Goal: Information Seeking & Learning: Learn about a topic

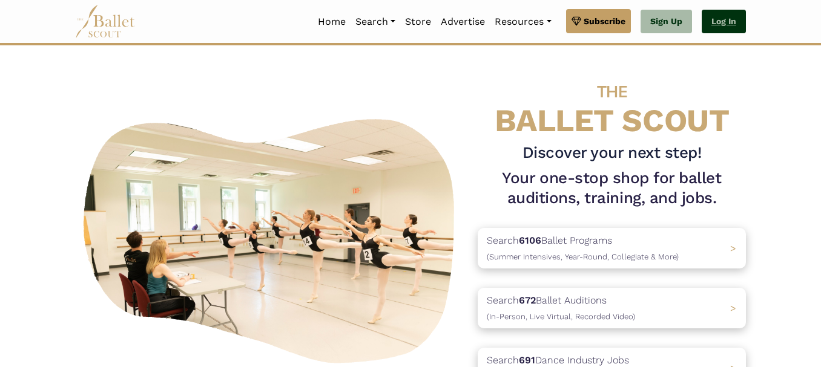
click at [714, 22] on link "Log In" at bounding box center [723, 22] width 44 height 24
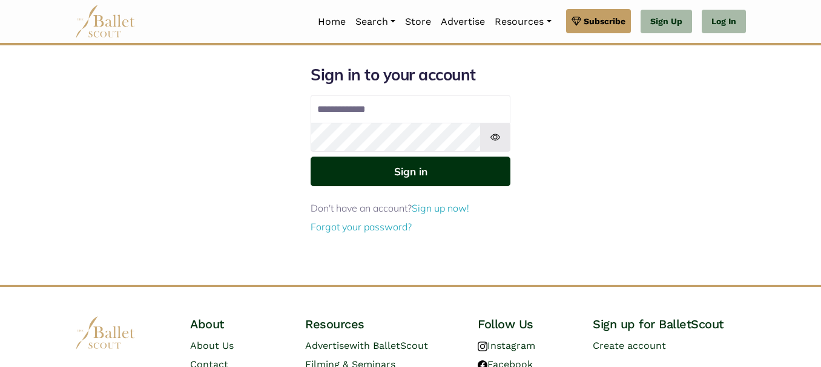
type input "**********"
click at [438, 169] on button "Sign in" at bounding box center [410, 172] width 200 height 30
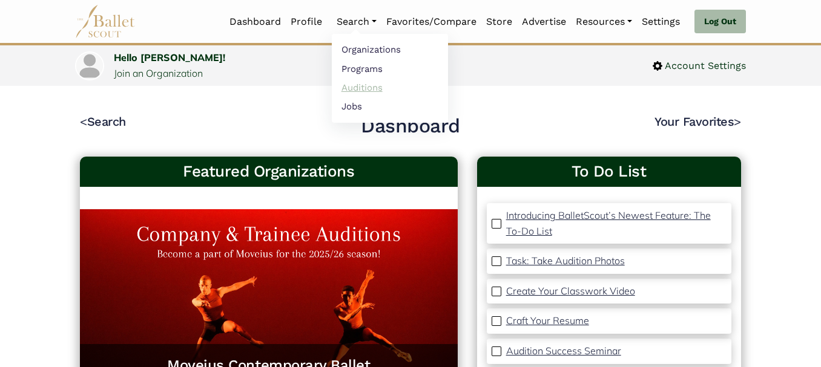
click at [342, 82] on link "Auditions" at bounding box center [390, 87] width 116 height 19
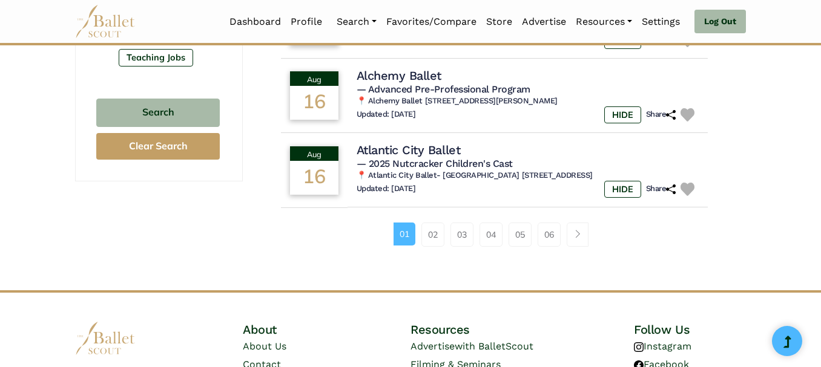
scroll to position [872, 0]
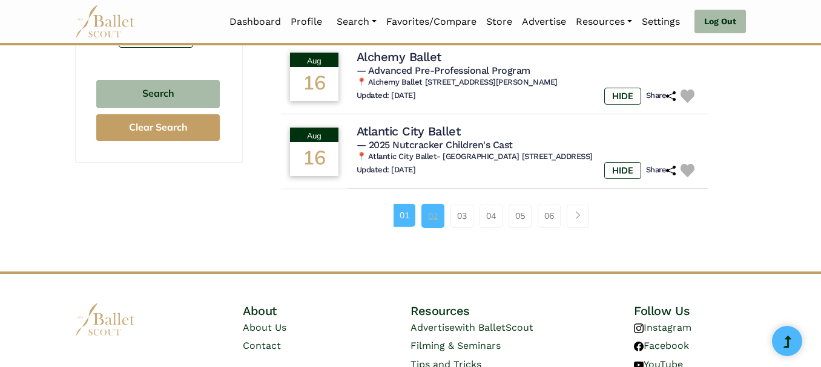
click at [438, 211] on link "02" at bounding box center [432, 216] width 23 height 24
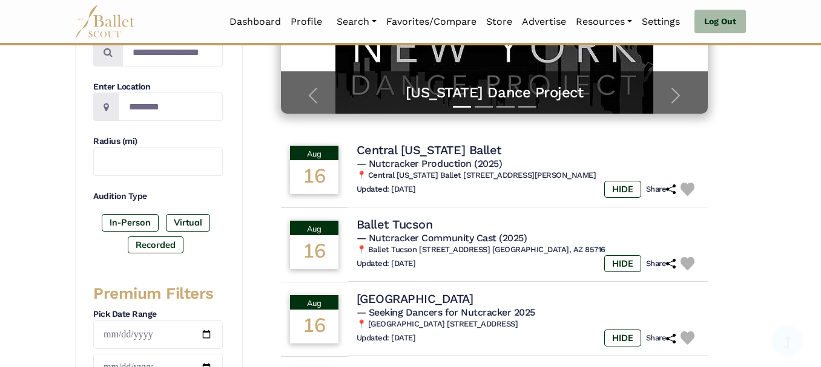
scroll to position [266, 0]
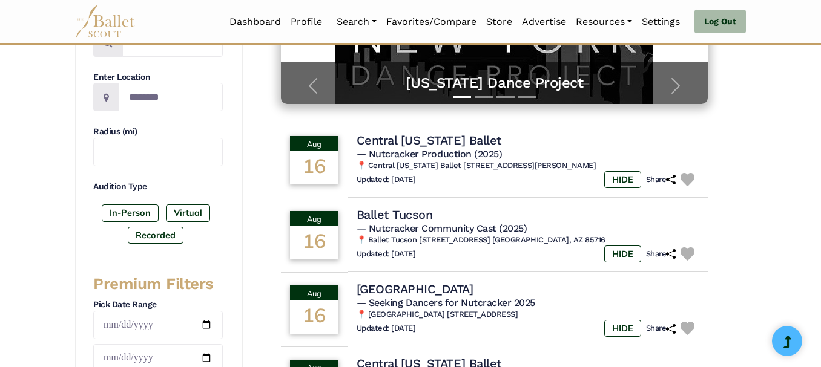
click at [734, 181] on div "672 results were found Please contact us if you come across any errors, we woul…" at bounding box center [494, 366] width 503 height 1048
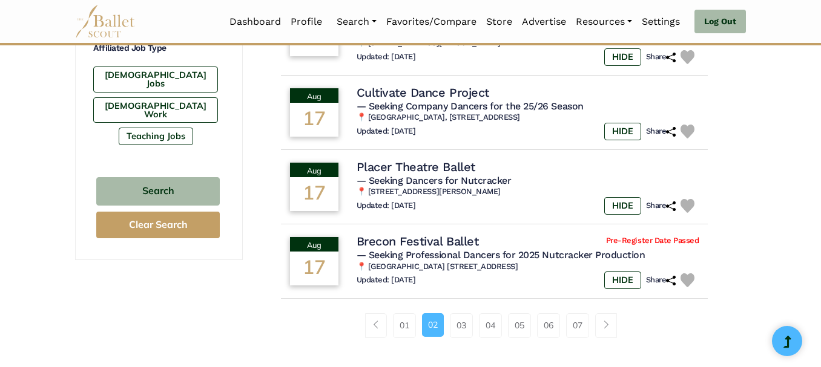
scroll to position [775, 0]
click at [465, 319] on link "03" at bounding box center [461, 325] width 23 height 24
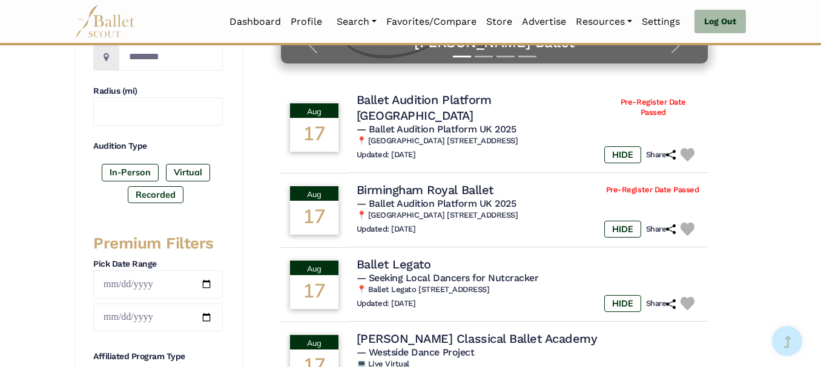
scroll to position [315, 0]
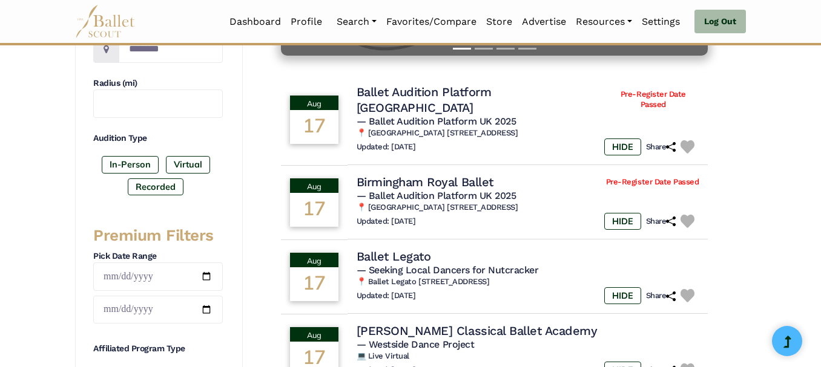
click at [735, 202] on div "672 results were found Please contact us if you come across any errors, we woul…" at bounding box center [494, 325] width 503 height 1063
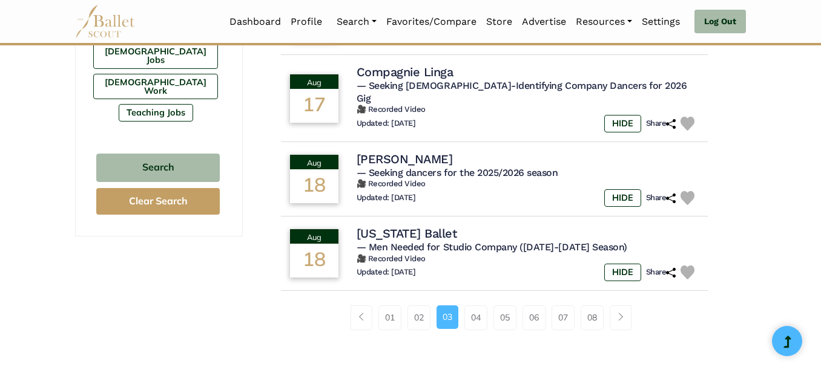
scroll to position [799, 0]
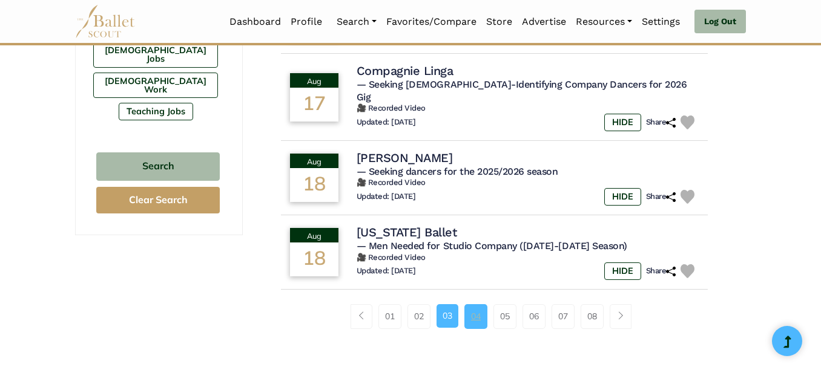
click at [476, 304] on link "04" at bounding box center [475, 316] width 23 height 24
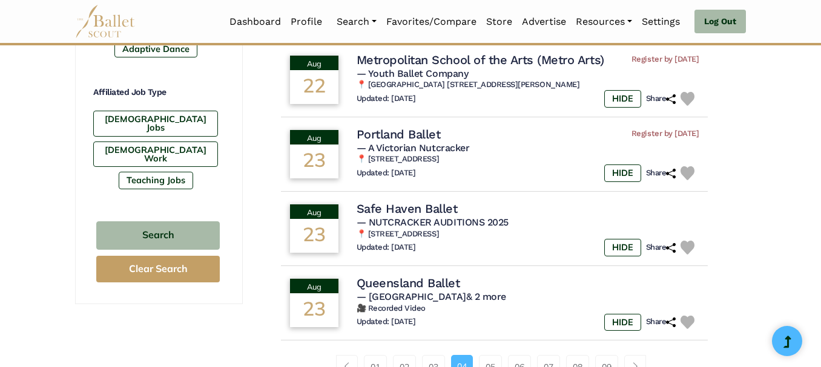
scroll to position [754, 0]
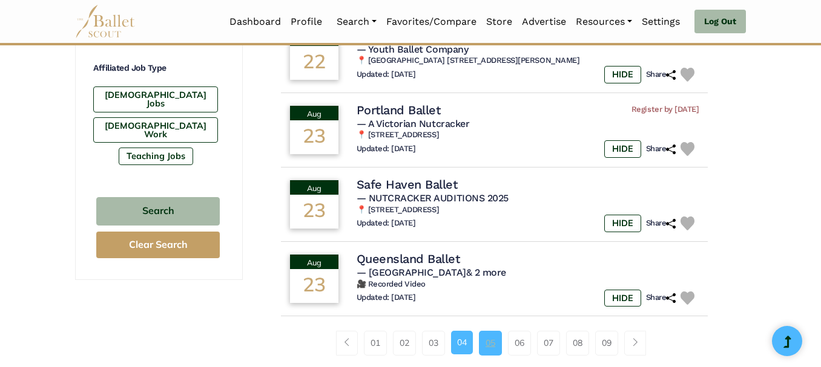
click at [485, 335] on link "05" at bounding box center [490, 343] width 23 height 24
